Goal: Find specific page/section: Find specific page/section

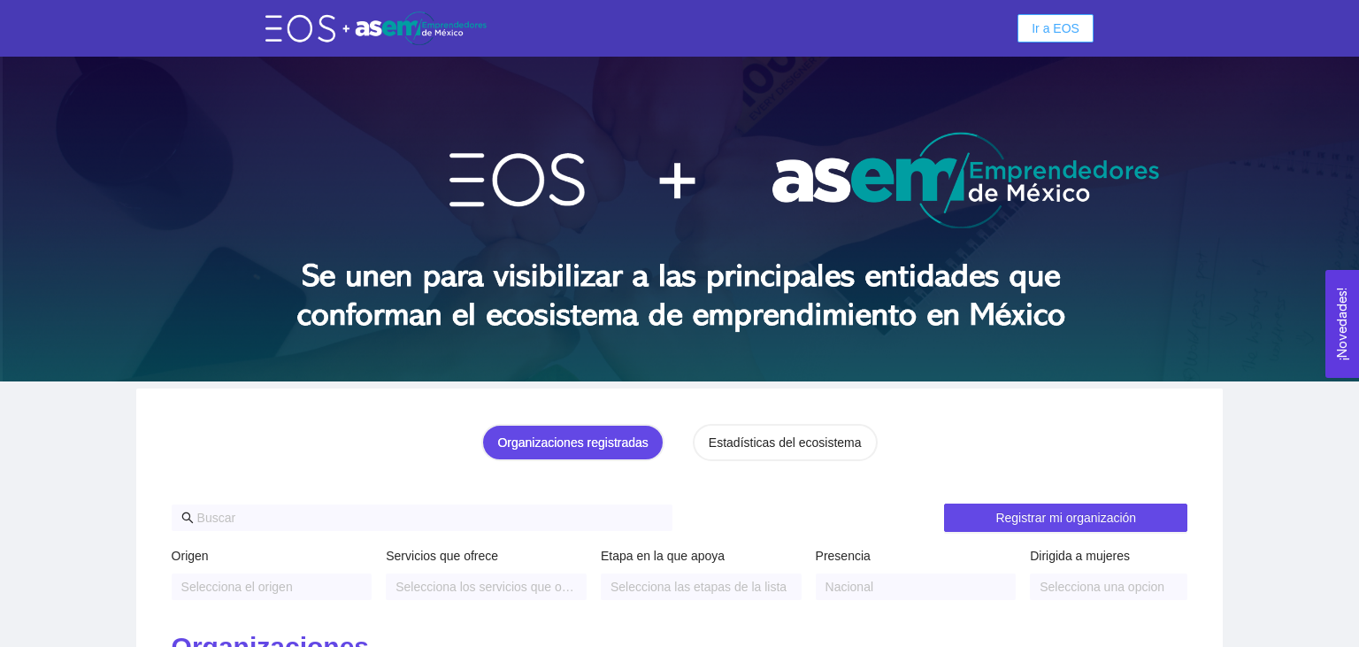
click at [1037, 17] on button "Ir a EOS" at bounding box center [1056, 28] width 76 height 28
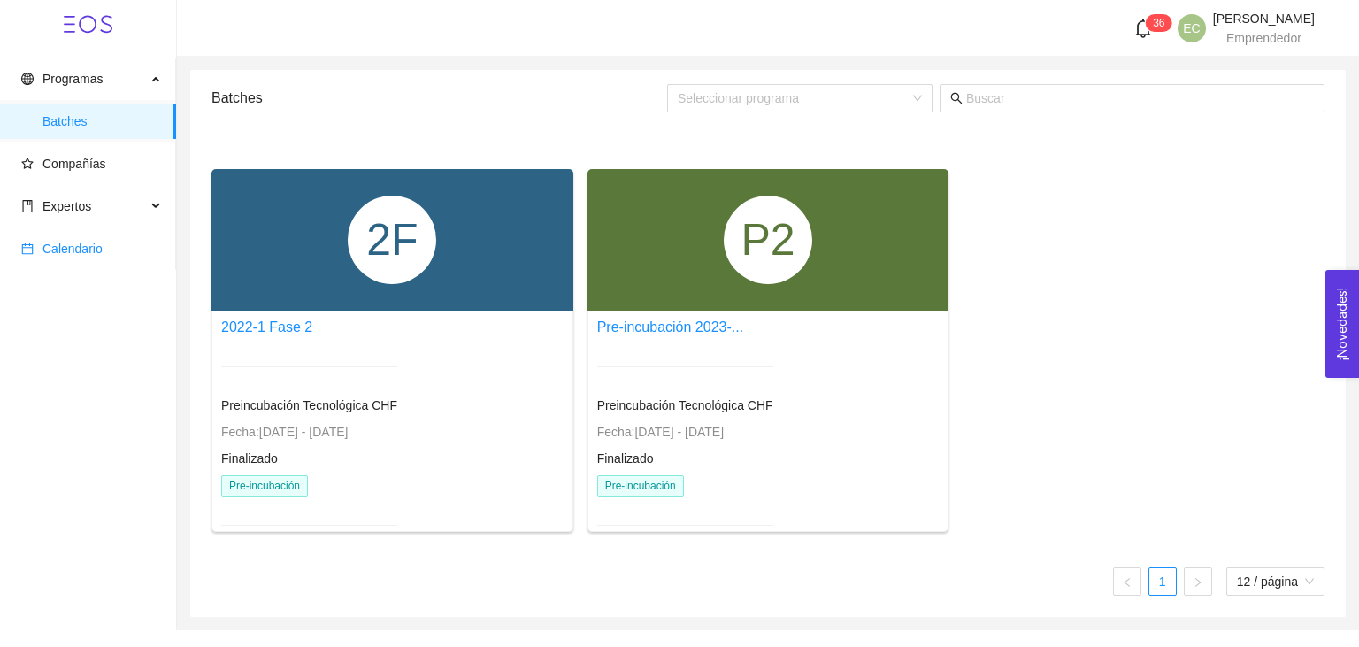
click at [99, 233] on span "Calendario" at bounding box center [91, 248] width 141 height 35
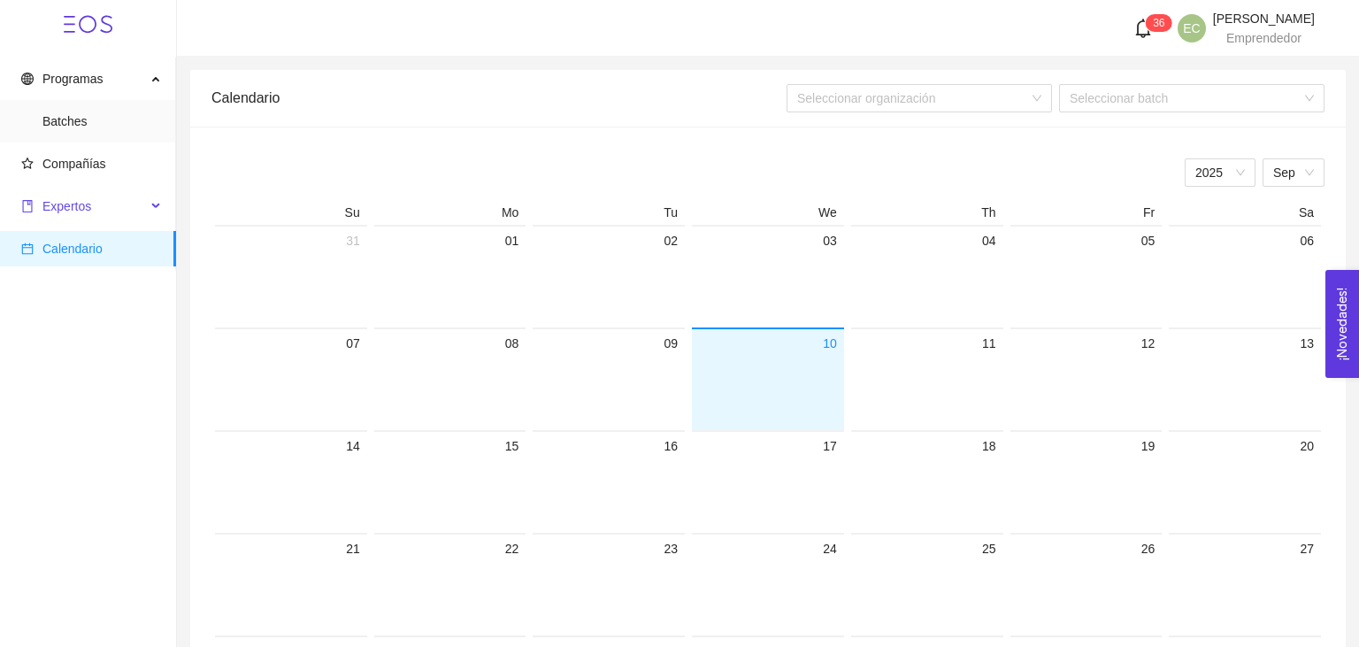
click at [104, 201] on span "Expertos" at bounding box center [83, 206] width 125 height 35
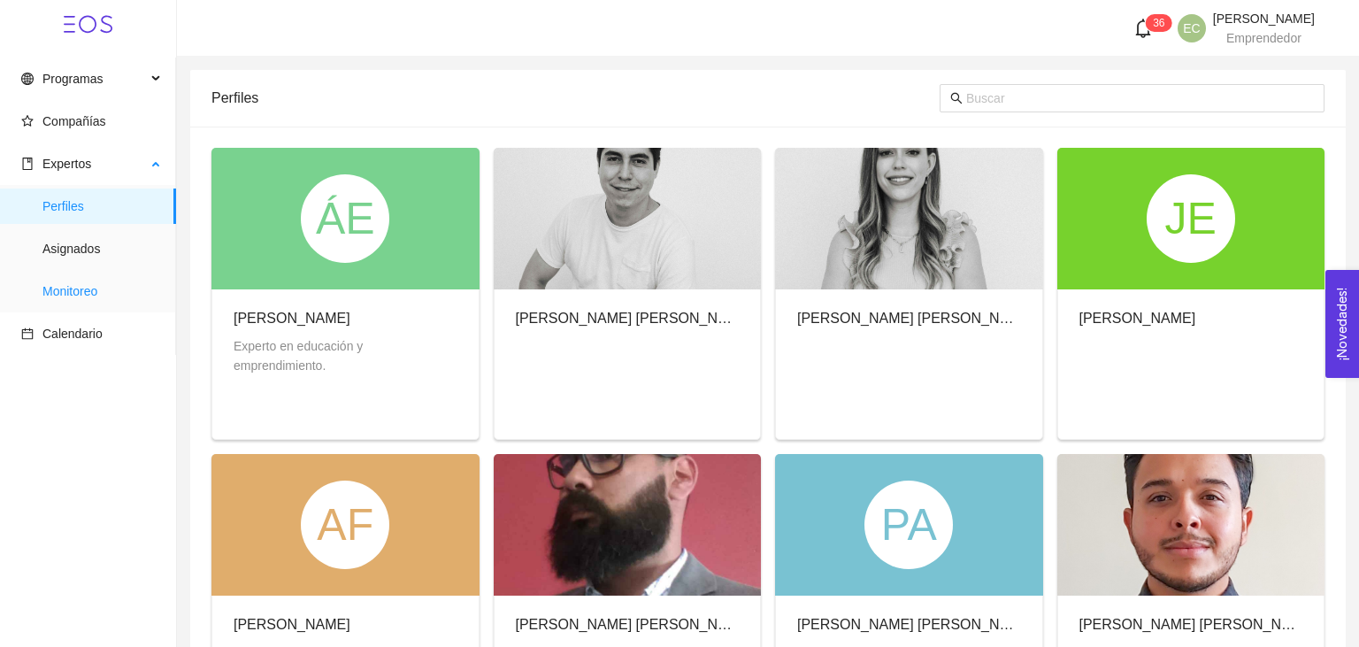
click at [104, 295] on span "Monitoreo" at bounding box center [101, 290] width 119 height 35
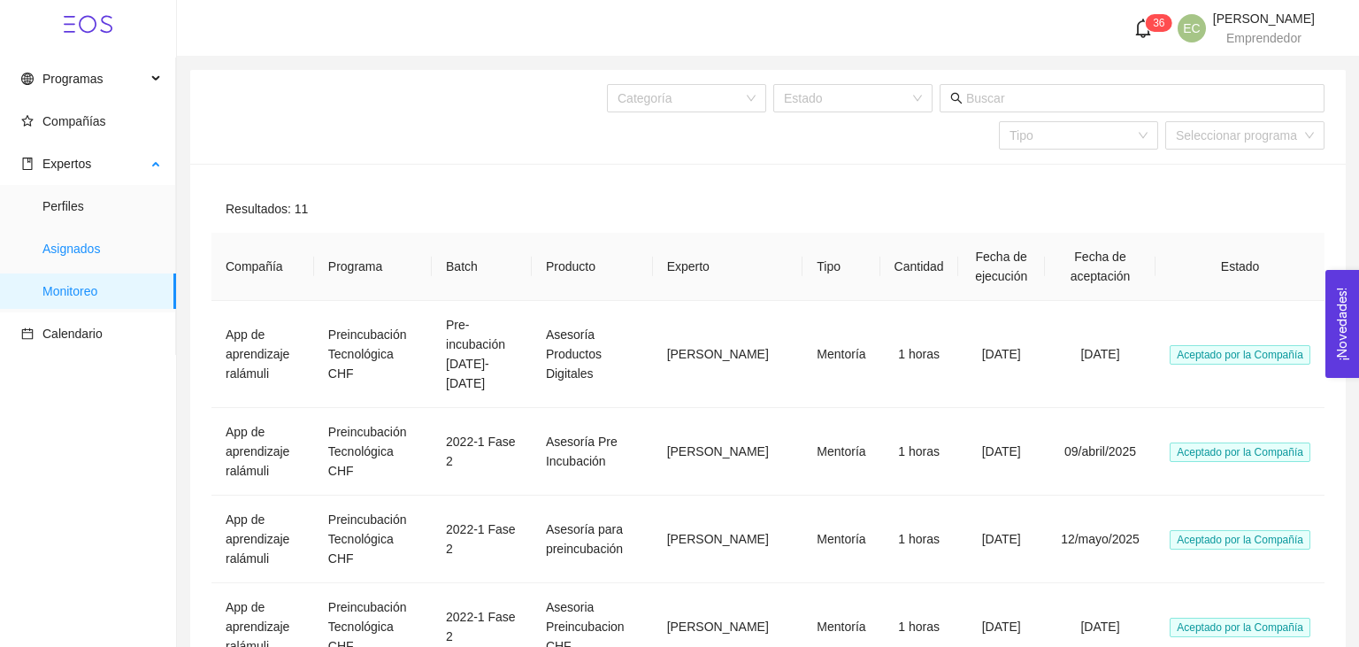
click at [81, 239] on span "Asignados" at bounding box center [101, 248] width 119 height 35
